Goal: Task Accomplishment & Management: Complete application form

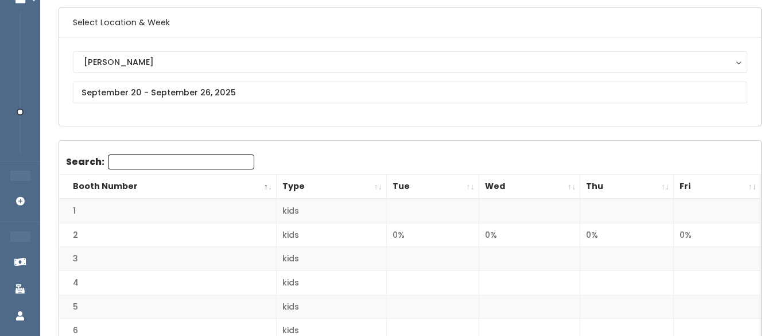
scroll to position [77, 0]
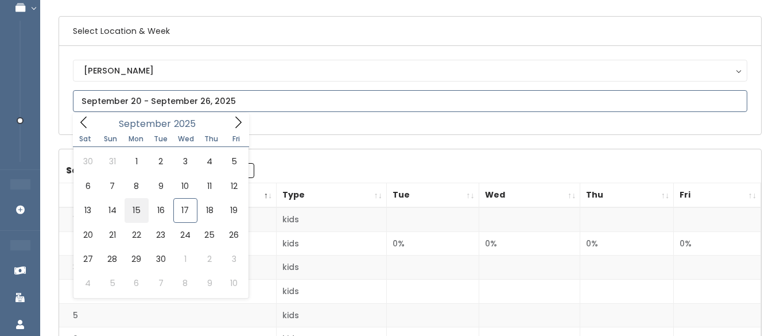
type input "September 13 to September 19"
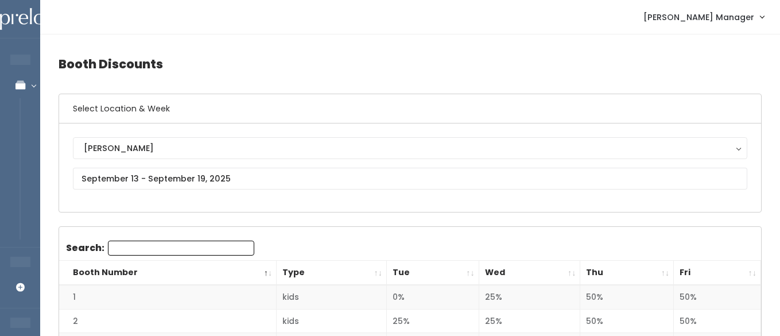
click at [659, 273] on th "Thu" at bounding box center [627, 272] width 94 height 25
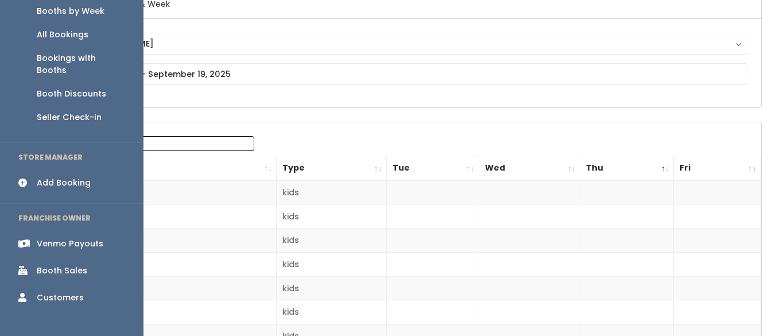
scroll to position [105, 0]
click at [57, 176] on div "Add Booking" at bounding box center [64, 182] width 54 height 12
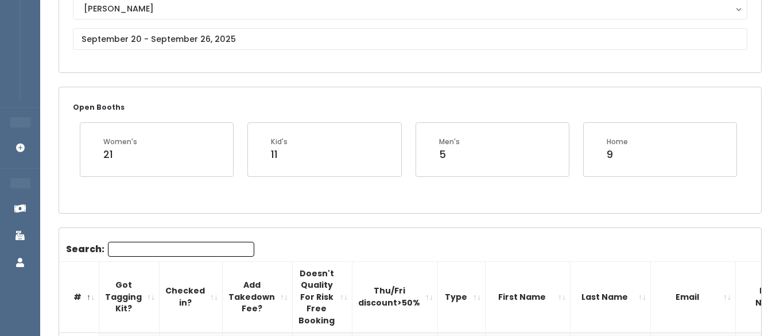
scroll to position [119, 0]
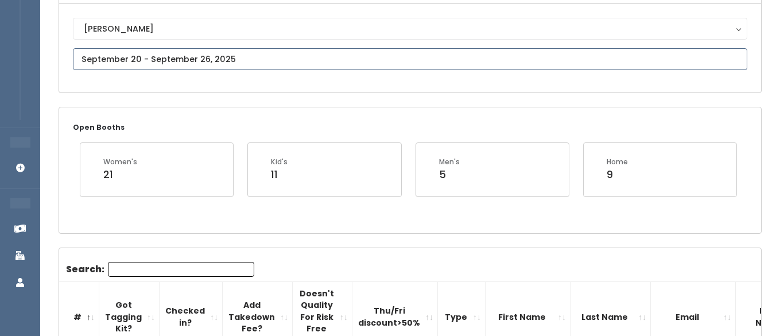
click at [139, 63] on input "text" at bounding box center [410, 59] width 674 height 22
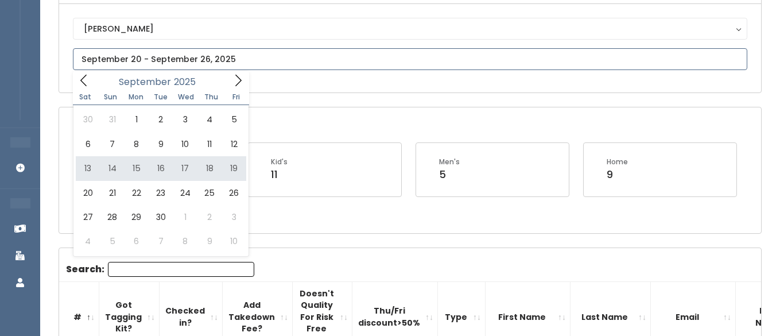
type input "September 13 to September 19"
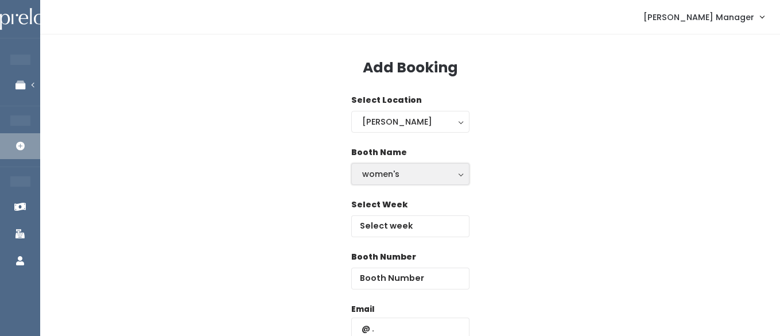
click at [390, 178] on div "women's" at bounding box center [410, 174] width 96 height 13
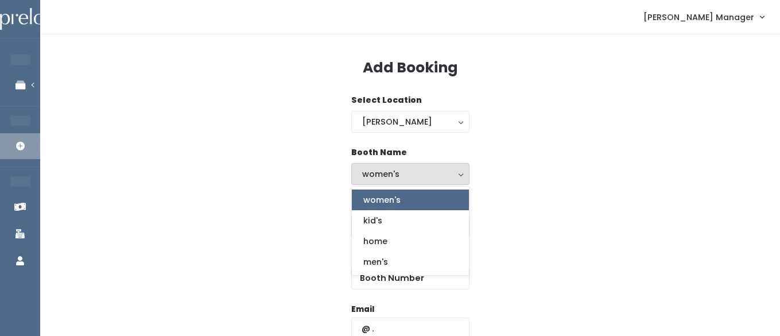
click at [561, 185] on div "Booth Name women's kid's home men's women's women's kid's home men's" at bounding box center [410, 172] width 703 height 52
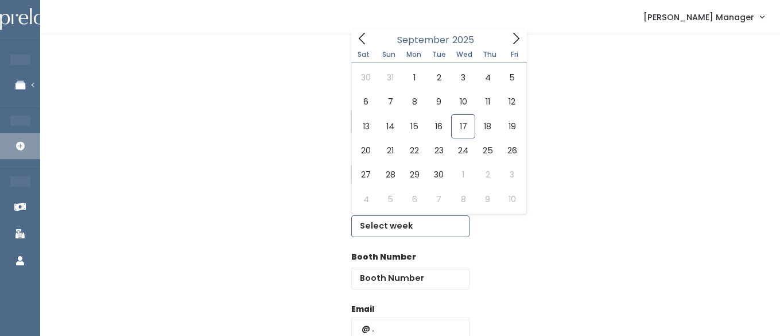
click at [397, 227] on input "text" at bounding box center [410, 226] width 118 height 22
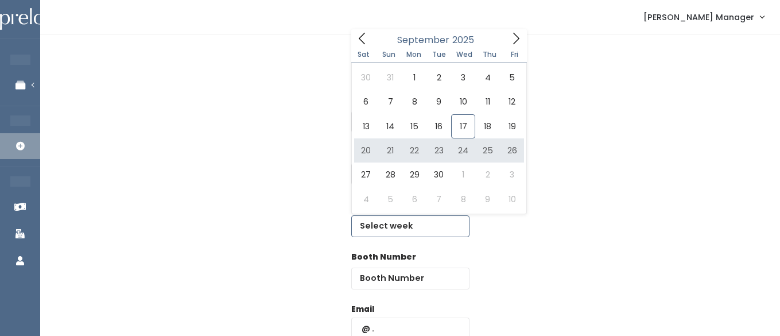
type input "September 20 to September 26"
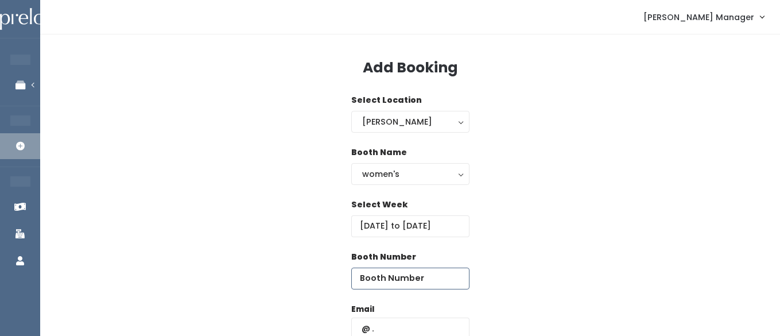
click at [433, 271] on input "number" at bounding box center [410, 278] width 118 height 22
type input "48"
click at [403, 326] on input "text" at bounding box center [410, 328] width 118 height 22
type input "[EMAIL_ADDRESS][DOMAIN_NAME]"
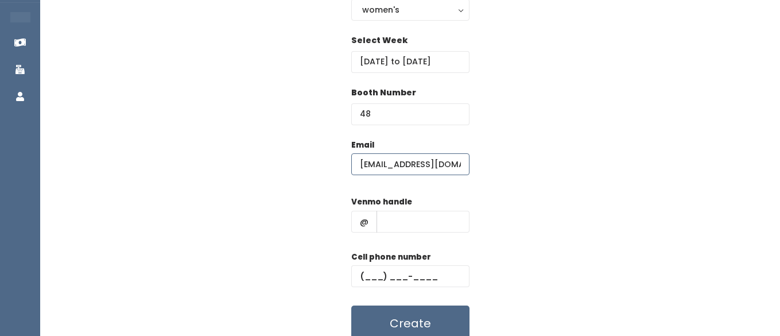
scroll to position [175, 0]
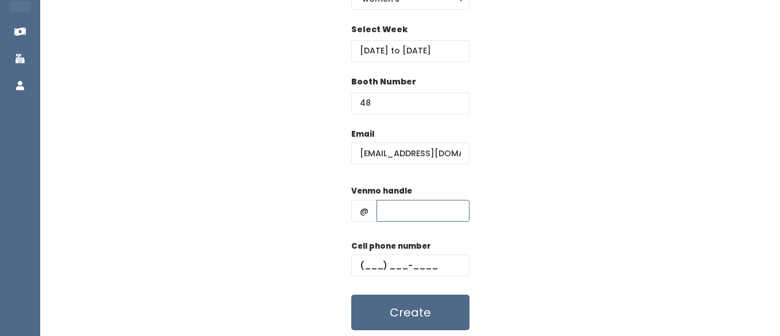
click at [415, 215] on input "text" at bounding box center [422, 211] width 93 height 22
type input "hhhh"
click at [372, 264] on input "text" at bounding box center [410, 265] width 118 height 22
type input "[PHONE_NUMBER]"
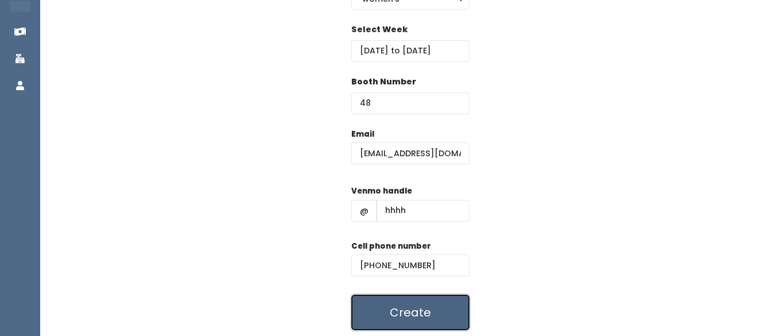
click at [395, 310] on button "Create" at bounding box center [410, 312] width 118 height 36
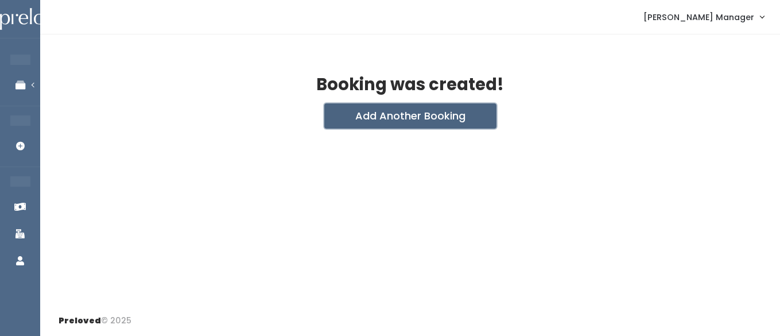
click at [354, 122] on button "Add Another Booking" at bounding box center [410, 115] width 172 height 25
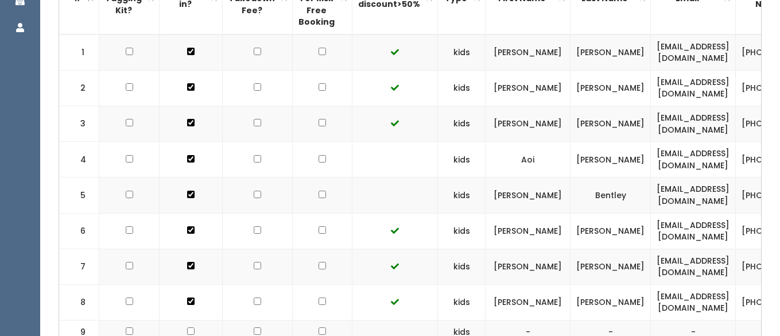
scroll to position [379, 0]
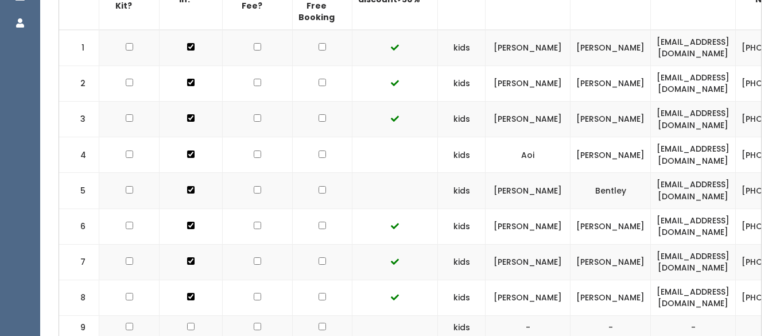
click at [318, 158] on input "checkbox" at bounding box center [321, 153] width 7 height 7
checkbox input "true"
click at [318, 193] on input "checkbox" at bounding box center [321, 189] width 7 height 7
checkbox input "true"
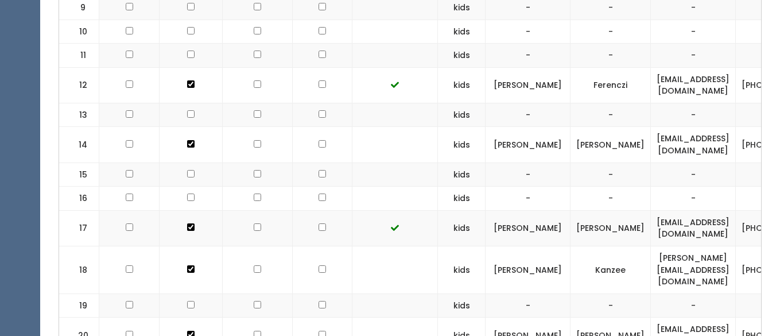
scroll to position [704, 0]
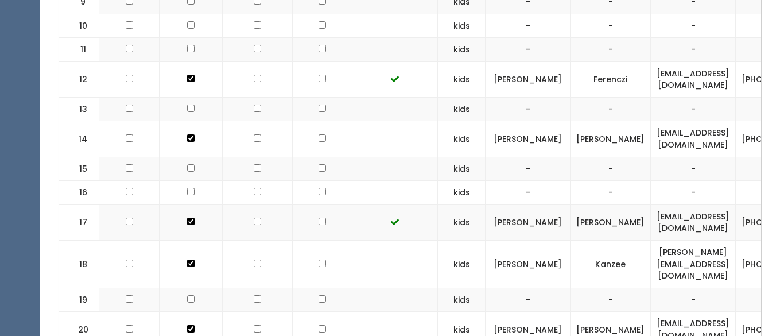
click at [318, 142] on input "checkbox" at bounding box center [321, 137] width 7 height 7
checkbox input "true"
click at [318, 225] on input "checkbox" at bounding box center [321, 220] width 7 height 7
checkbox input "true"
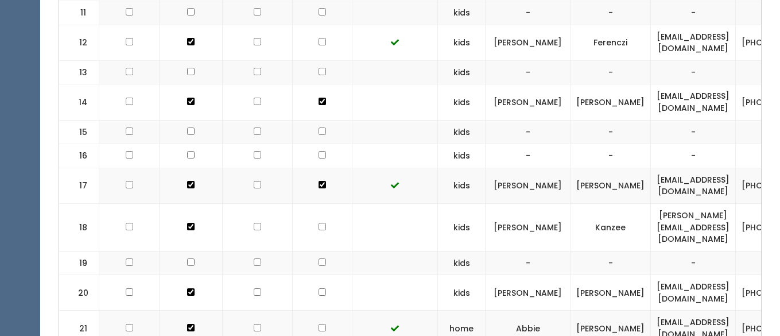
scroll to position [750, 0]
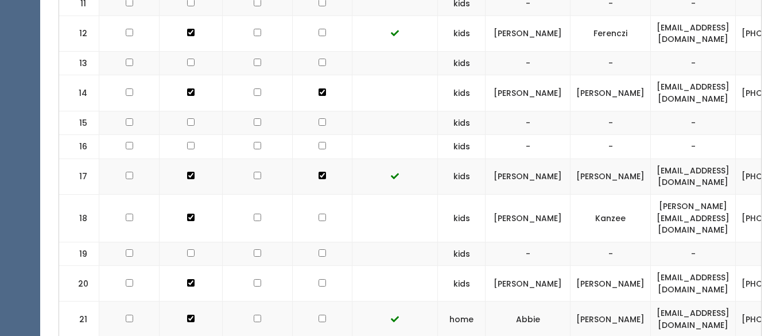
click at [318, 221] on input "checkbox" at bounding box center [321, 216] width 7 height 7
checkbox input "true"
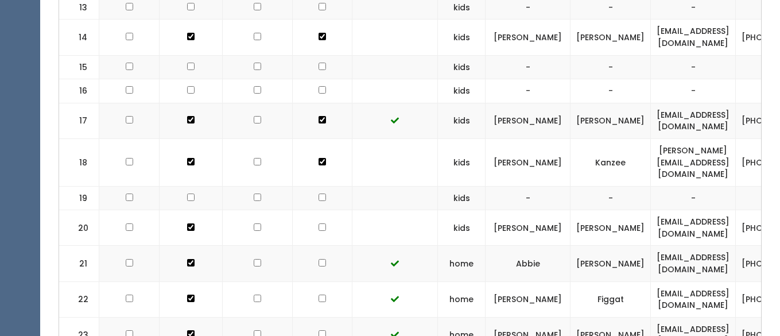
scroll to position [807, 0]
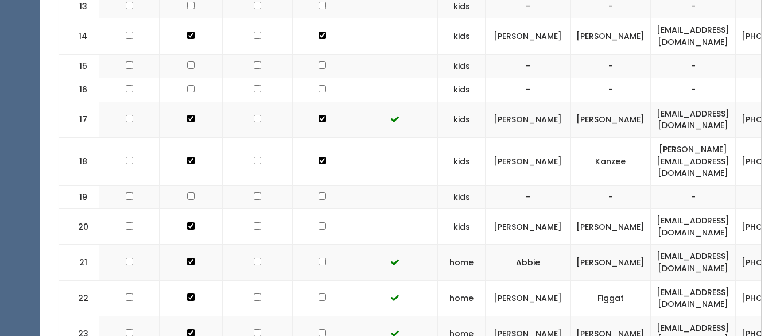
click at [316, 242] on td at bounding box center [323, 227] width 60 height 36
click at [318, 229] on input "checkbox" at bounding box center [321, 225] width 7 height 7
checkbox input "true"
click at [318, 265] on input "checkbox" at bounding box center [321, 261] width 7 height 7
checkbox input "true"
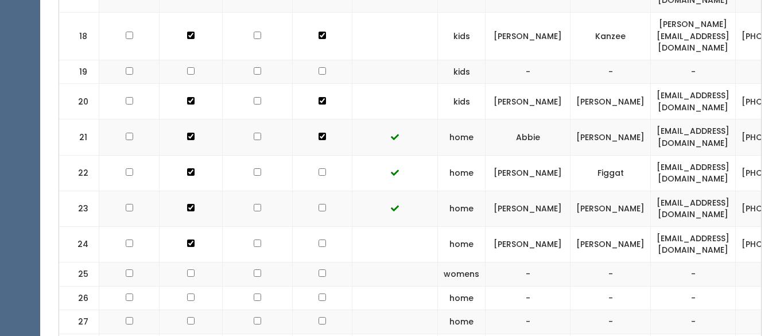
scroll to position [934, 0]
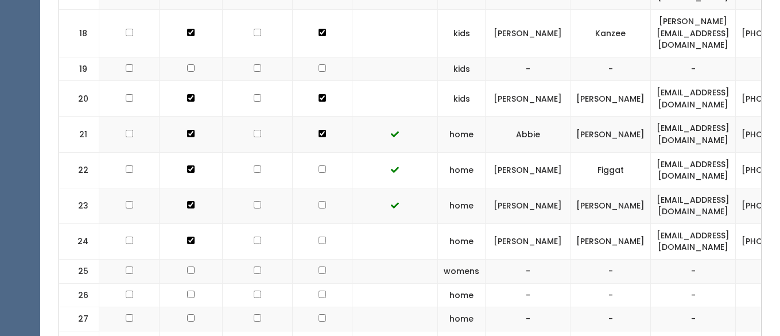
click at [318, 244] on input "checkbox" at bounding box center [321, 239] width 7 height 7
checkbox input "true"
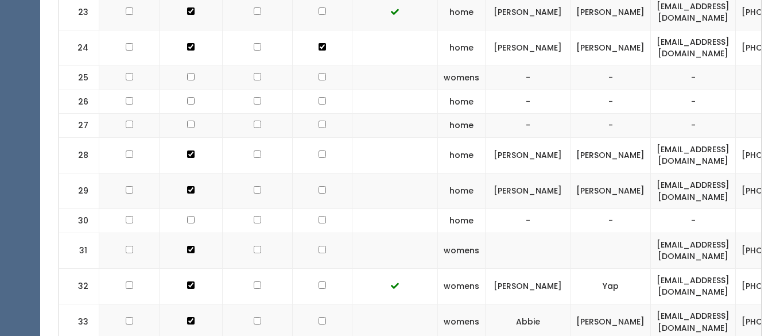
scroll to position [1135, 0]
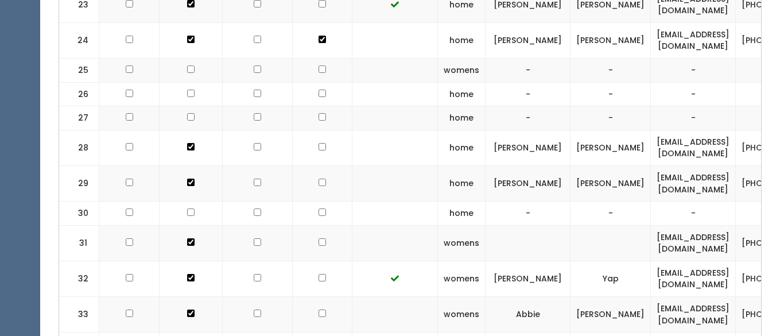
click at [318, 150] on input "checkbox" at bounding box center [321, 146] width 7 height 7
checkbox input "true"
click at [318, 186] on input "checkbox" at bounding box center [321, 181] width 7 height 7
checkbox input "true"
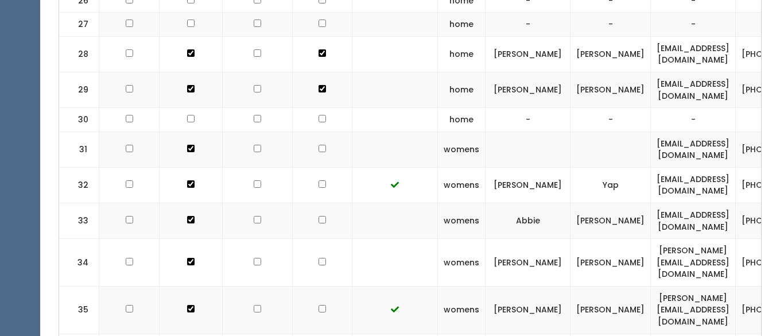
scroll to position [1229, 0]
click at [318, 151] on input "checkbox" at bounding box center [321, 147] width 7 height 7
checkbox input "true"
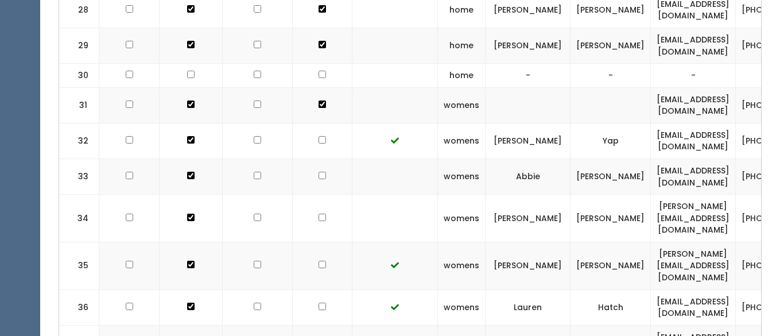
scroll to position [1275, 0]
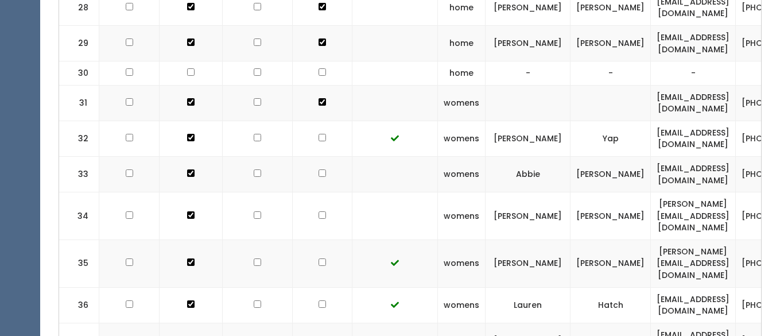
click at [318, 177] on input "checkbox" at bounding box center [321, 172] width 7 height 7
checkbox input "true"
click at [318, 218] on input "checkbox" at bounding box center [321, 214] width 7 height 7
checkbox input "true"
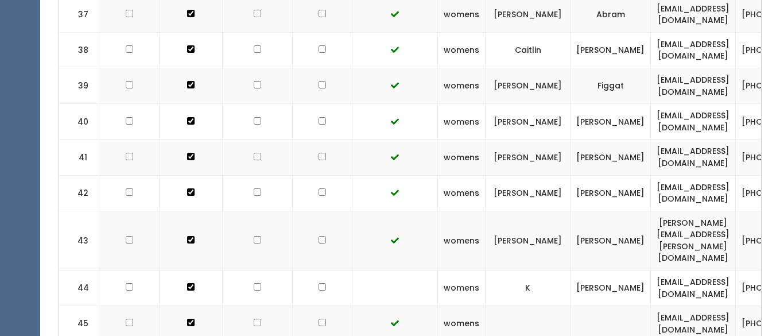
scroll to position [1614, 0]
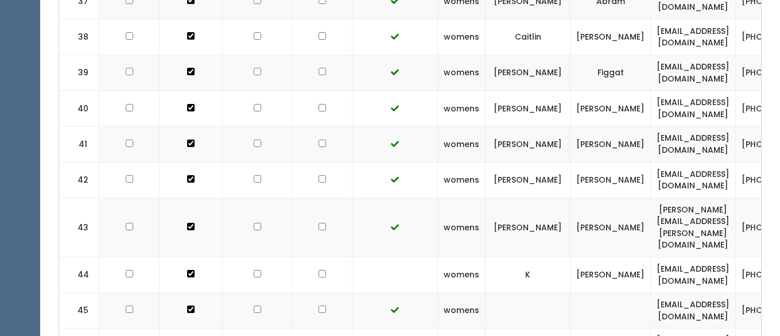
click at [318, 270] on input "checkbox" at bounding box center [321, 273] width 7 height 7
checkbox input "true"
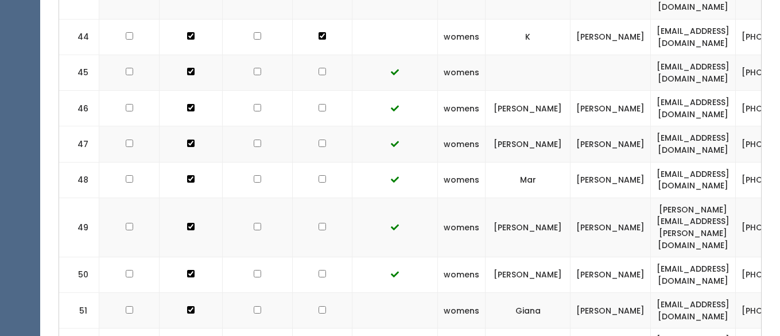
scroll to position [1853, 0]
click at [307, 291] on td at bounding box center [323, 309] width 60 height 36
click at [318, 305] on input "checkbox" at bounding box center [321, 308] width 7 height 7
checkbox input "true"
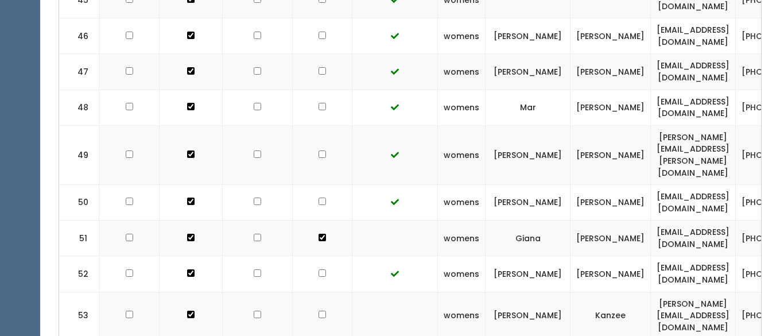
scroll to position [1948, 0]
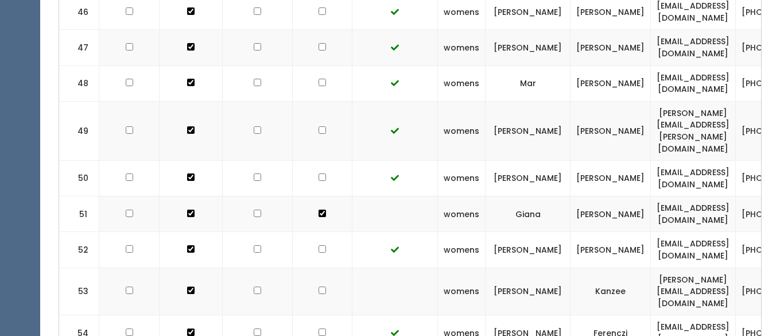
click at [318, 286] on input "checkbox" at bounding box center [321, 289] width 7 height 7
checkbox input "true"
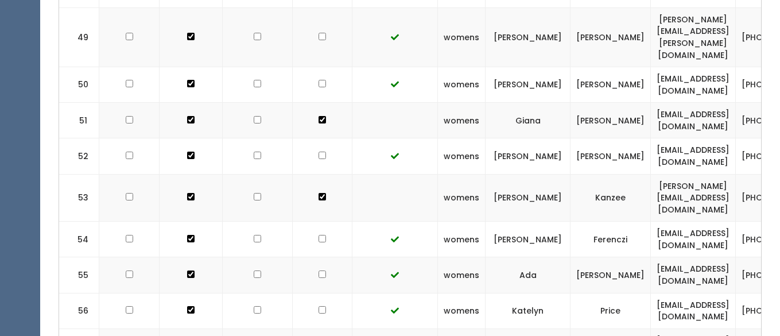
scroll to position [2055, 0]
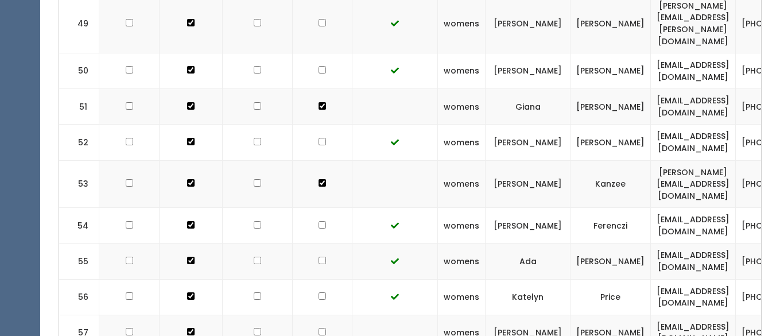
click at [318, 292] on input "checkbox" at bounding box center [321, 295] width 7 height 7
checkbox input "true"
click at [318, 256] on input "checkbox" at bounding box center [321, 259] width 7 height 7
checkbox input "true"
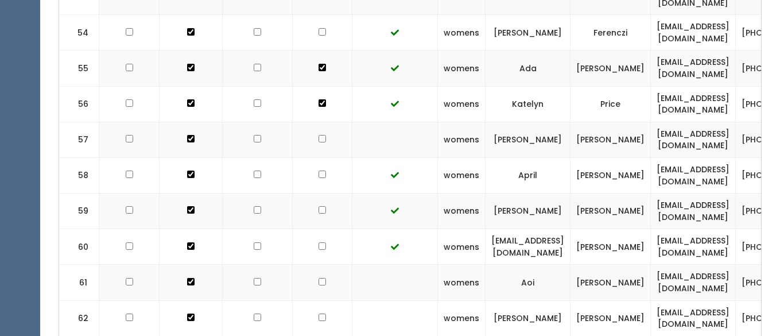
scroll to position [2262, 0]
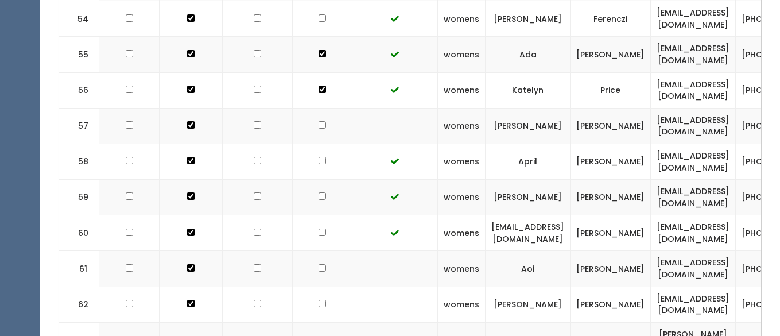
click at [318, 264] on input "checkbox" at bounding box center [321, 267] width 7 height 7
checkbox input "true"
click at [318, 299] on input "checkbox" at bounding box center [321, 302] width 7 height 7
checkbox input "true"
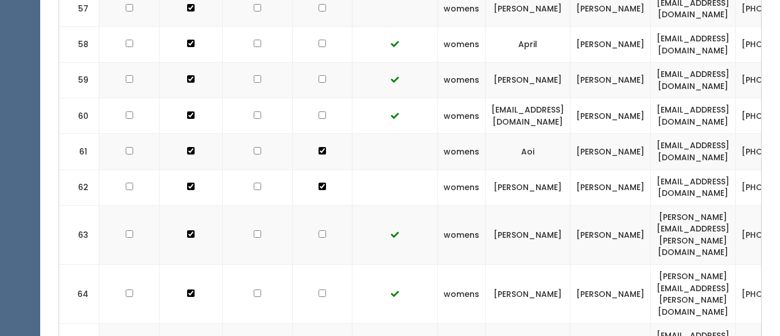
scroll to position [2381, 0]
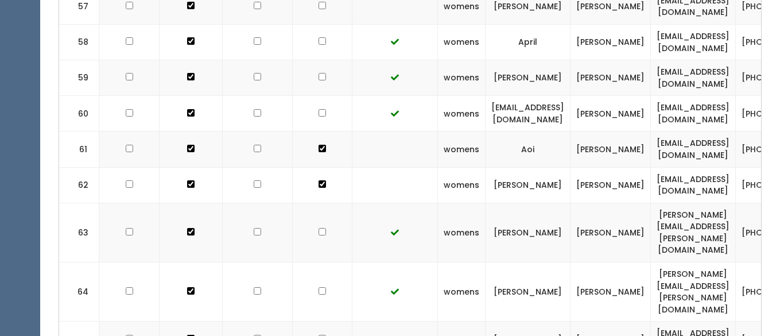
click at [318, 228] on input "checkbox" at bounding box center [321, 231] width 7 height 7
checkbox input "true"
click at [318, 287] on input "checkbox" at bounding box center [321, 290] width 7 height 7
checkbox input "true"
click at [318, 334] on input "checkbox" at bounding box center [321, 337] width 7 height 7
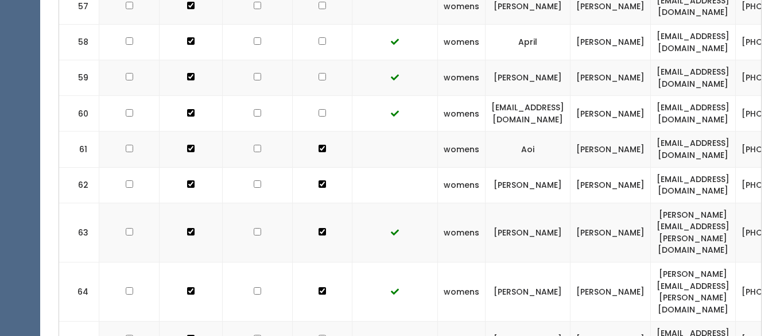
checkbox input "true"
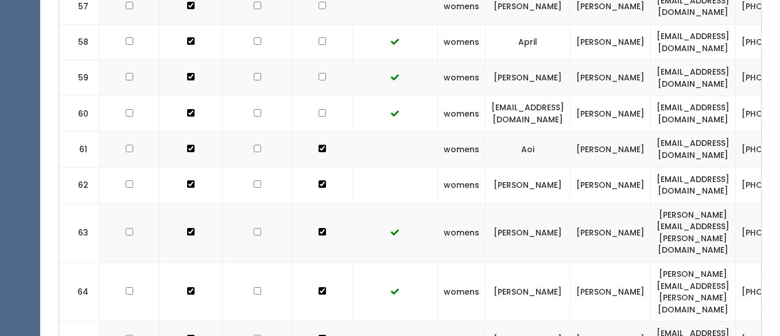
checkbox input "true"
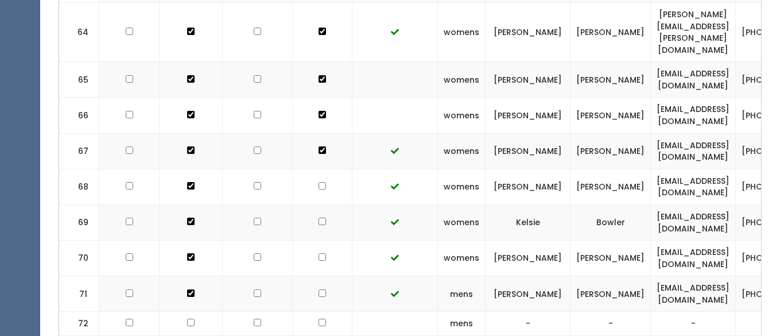
scroll to position [2643, 0]
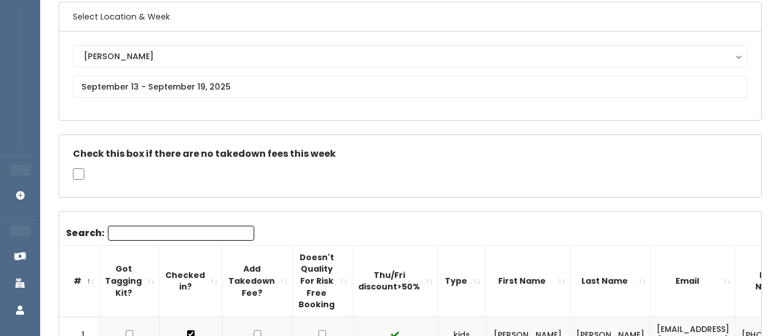
scroll to position [88, 0]
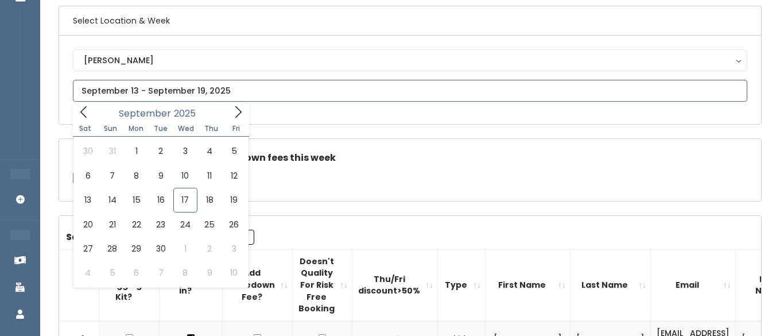
click at [188, 91] on input "text" at bounding box center [410, 91] width 674 height 22
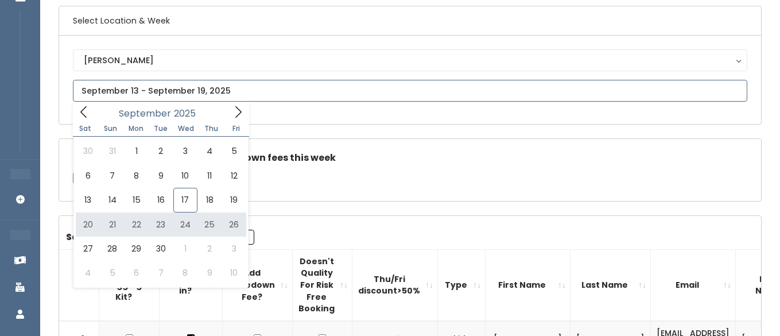
type input "September 20 to September 26"
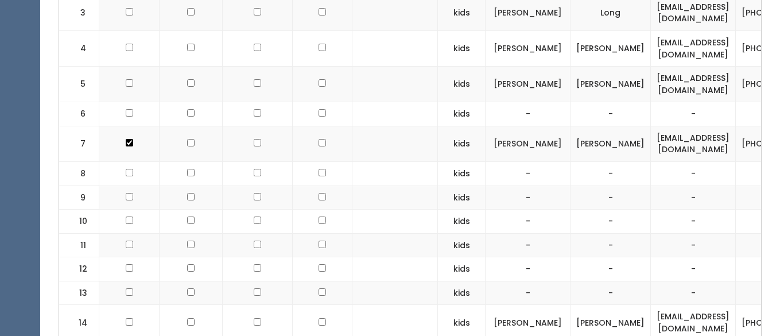
scroll to position [546, 0]
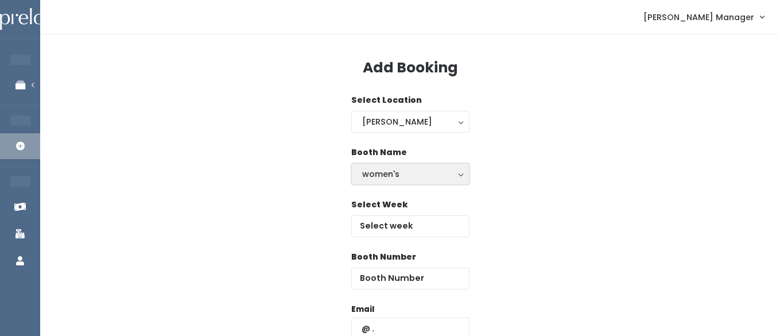
click at [376, 178] on div "women's" at bounding box center [410, 174] width 96 height 13
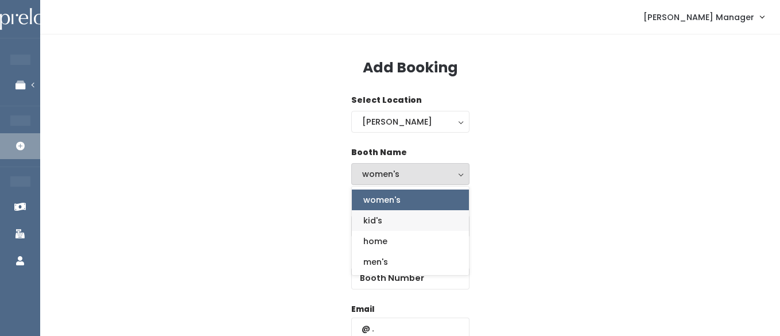
click at [375, 223] on span "kid's" at bounding box center [372, 220] width 19 height 13
select select "kids"
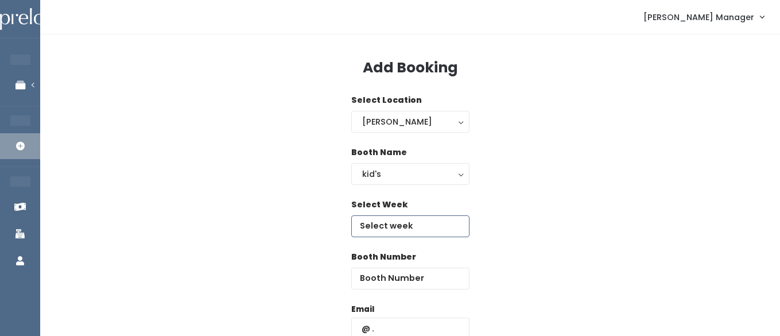
click at [387, 226] on input "text" at bounding box center [410, 226] width 118 height 22
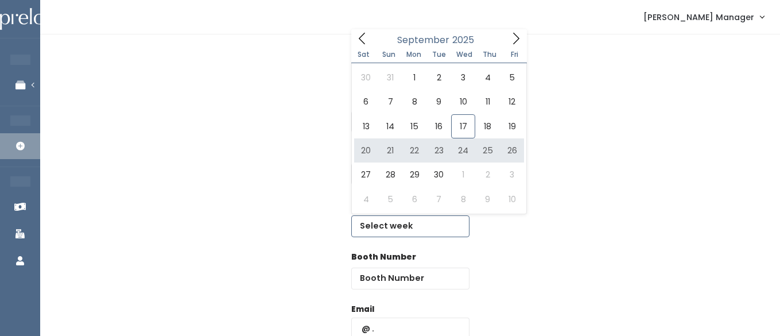
type input "September 20 to September 26"
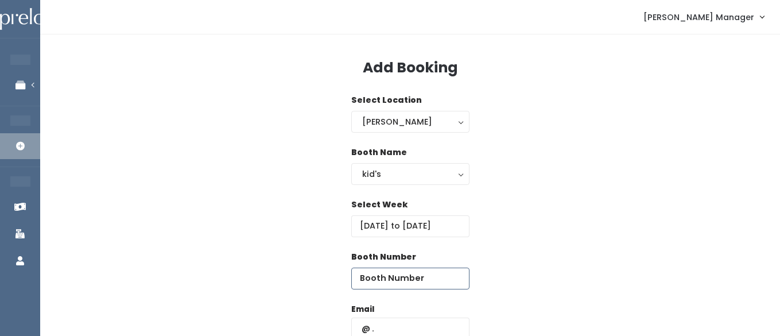
click at [429, 282] on input "number" at bounding box center [410, 278] width 118 height 22
type input "8"
click at [415, 322] on input "text" at bounding box center [410, 328] width 118 height 22
type input "[EMAIL_ADDRESS][DOMAIN_NAME]"
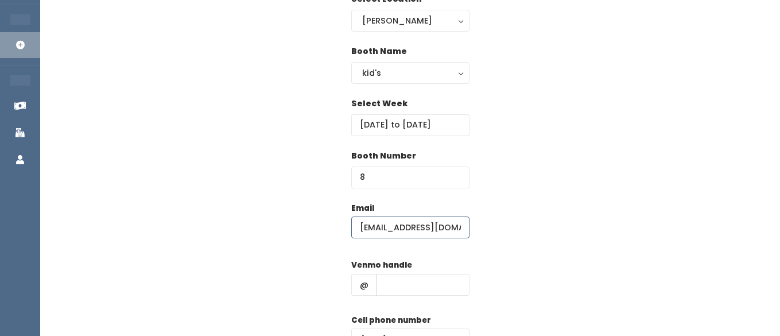
scroll to position [110, 0]
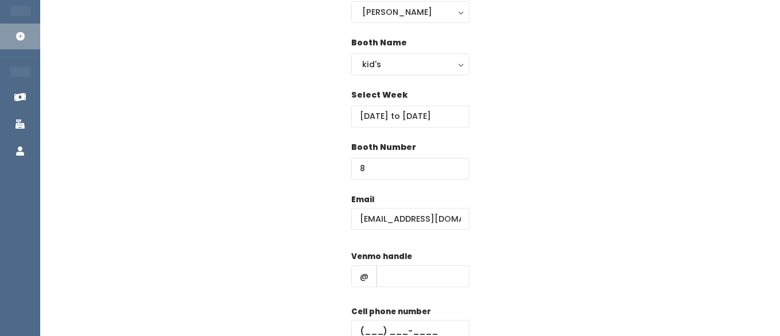
click at [411, 263] on div "Venmo handle @" at bounding box center [410, 273] width 118 height 46
click at [404, 272] on input "text" at bounding box center [422, 276] width 93 height 22
type input "hhhh"
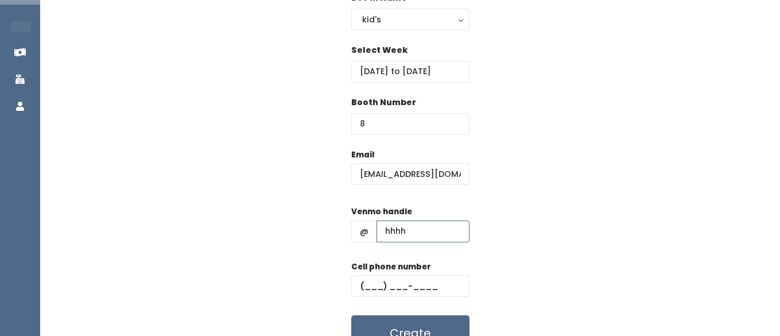
scroll to position [168, 0]
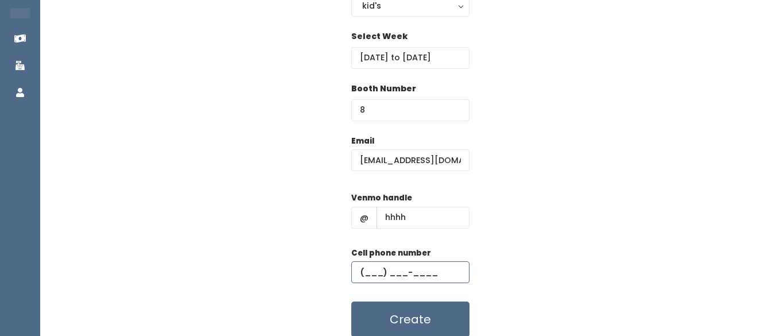
click at [385, 276] on input "text" at bounding box center [410, 272] width 118 height 22
type input "(555) 555-5555"
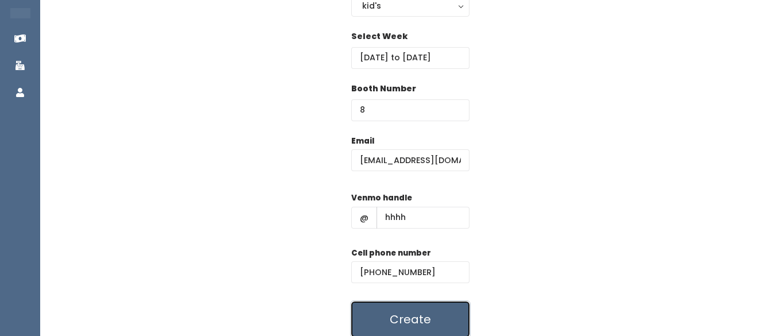
click at [387, 314] on button "Create" at bounding box center [410, 319] width 118 height 36
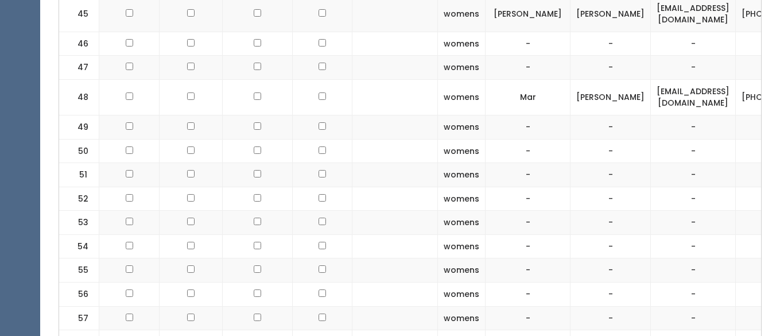
scroll to position [1846, 0]
